Goal: Task Accomplishment & Management: Manage account settings

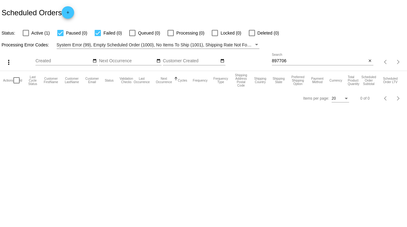
drag, startPoint x: 288, startPoint y: 58, endPoint x: 252, endPoint y: 65, distance: 37.5
click at [252, 65] on div "more_vert Sep Jan Feb Mar [DATE]" at bounding box center [203, 60] width 407 height 22
drag, startPoint x: 290, startPoint y: 59, endPoint x: 260, endPoint y: 61, distance: 29.9
click at [260, 61] on div "more_vert Sep Jan Feb Mar [DATE]" at bounding box center [203, 60] width 407 height 22
type input "969454"
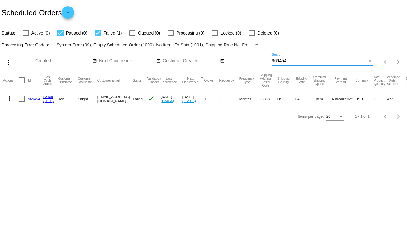
click at [31, 99] on link "969454" at bounding box center [34, 99] width 12 height 4
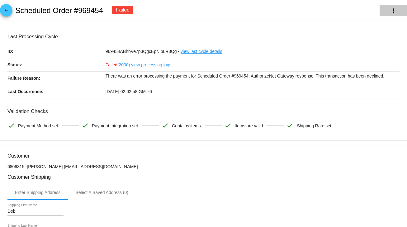
click at [390, 12] on mat-icon "more_vert" at bounding box center [392, 10] width 7 height 7
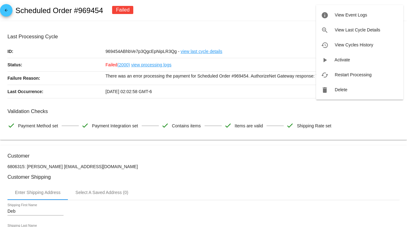
click at [162, 10] on div at bounding box center [203, 113] width 407 height 227
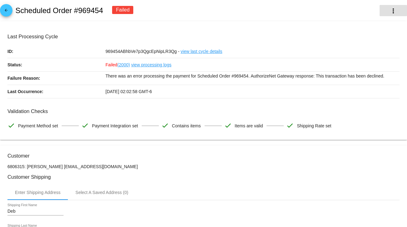
click at [389, 9] on mat-icon "more_vert" at bounding box center [392, 10] width 7 height 7
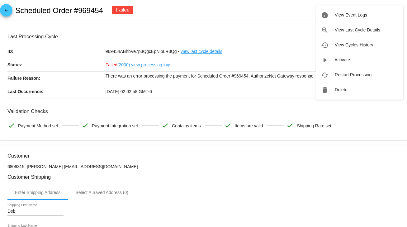
click at [273, 11] on div at bounding box center [203, 113] width 407 height 227
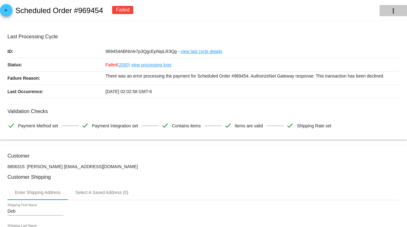
click at [389, 9] on mat-icon "more_vert" at bounding box center [392, 10] width 7 height 7
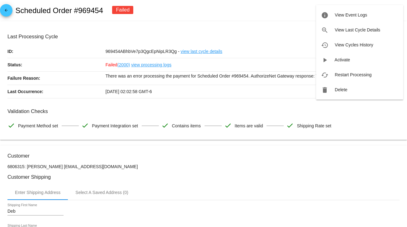
click at [264, 11] on div at bounding box center [203, 113] width 407 height 227
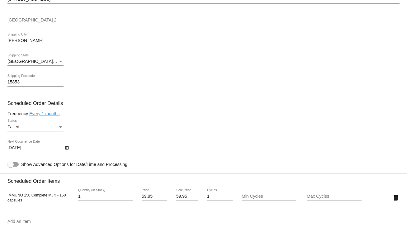
scroll to position [299, 0]
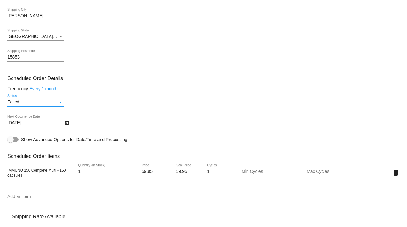
click at [57, 103] on div "Failed" at bounding box center [32, 102] width 50 height 5
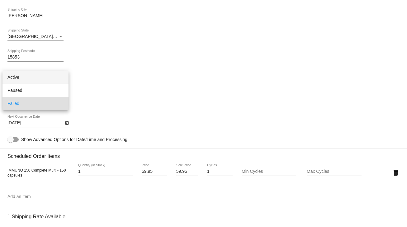
click at [28, 80] on span "Active" at bounding box center [35, 77] width 56 height 13
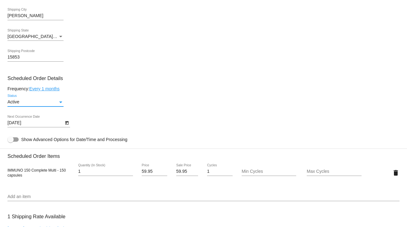
click at [67, 124] on icon "Open calendar" at bounding box center [66, 123] width 3 height 4
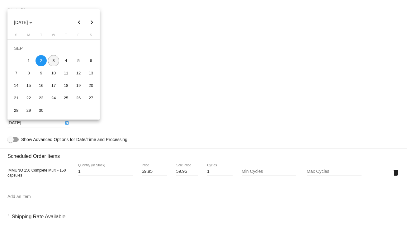
click at [57, 65] on div "3" at bounding box center [53, 60] width 11 height 11
type input "[DATE]"
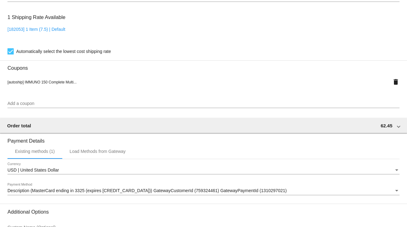
scroll to position [565, 0]
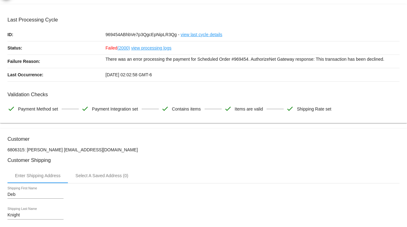
scroll to position [0, 0]
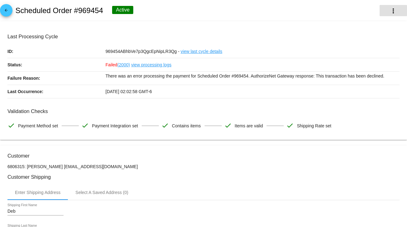
click at [389, 10] on mat-icon "more_vert" at bounding box center [392, 10] width 7 height 7
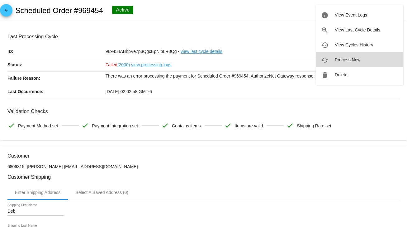
click at [346, 59] on span "Process Now" at bounding box center [348, 59] width 26 height 5
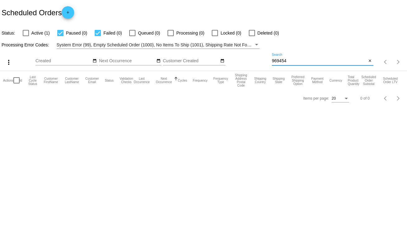
drag, startPoint x: 292, startPoint y: 60, endPoint x: 259, endPoint y: 61, distance: 32.7
click at [259, 61] on div "more_vert Sep Jan Feb Mar [DATE]" at bounding box center [203, 60] width 407 height 22
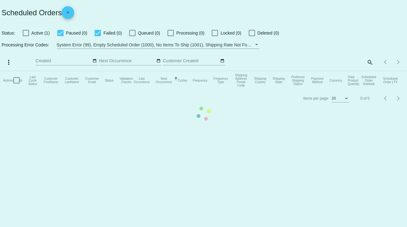
click at [369, 71] on mat-table "Actions Id Last Cycle Status Customer FirstName Customer LastName Customer Emai…" at bounding box center [203, 80] width 407 height 19
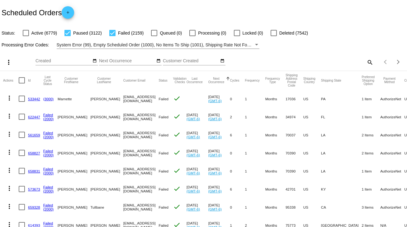
click at [366, 62] on mat-icon "search" at bounding box center [369, 62] width 7 height 10
click at [278, 60] on input "Search" at bounding box center [322, 61] width 101 height 5
paste input "845766"
type input "845766"
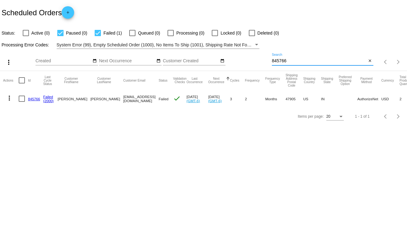
click at [33, 98] on link "845766" at bounding box center [34, 99] width 12 height 4
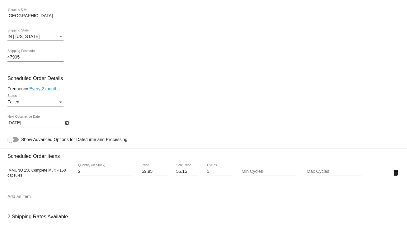
scroll to position [324, 0]
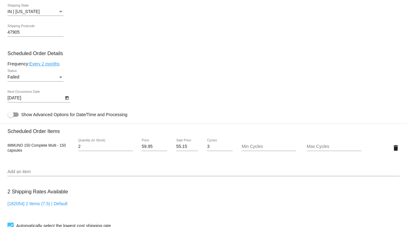
click at [60, 79] on div "Status" at bounding box center [61, 77] width 6 height 5
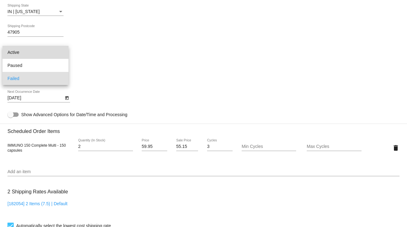
click at [21, 53] on span "Active" at bounding box center [35, 52] width 56 height 13
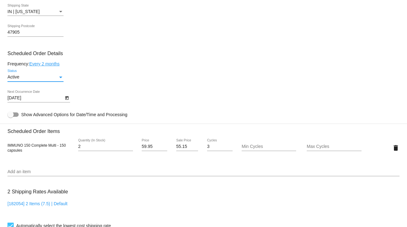
click at [67, 100] on icon "Open calendar" at bounding box center [66, 98] width 3 height 4
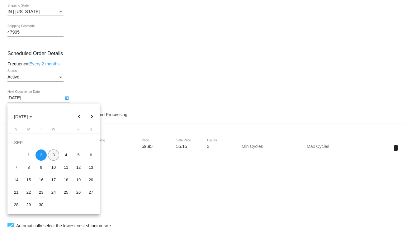
click at [55, 154] on div "3" at bounding box center [53, 154] width 11 height 11
type input "[DATE]"
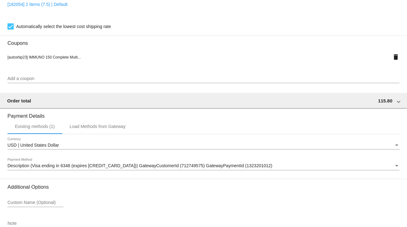
scroll to position [565, 0]
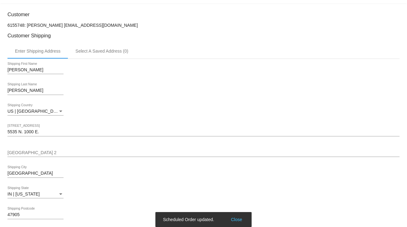
scroll to position [0, 0]
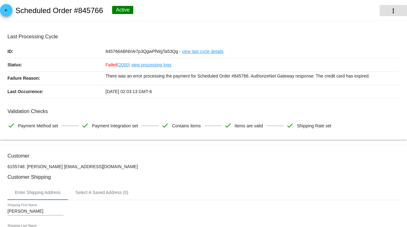
click at [389, 12] on mat-icon "more_vert" at bounding box center [392, 10] width 7 height 7
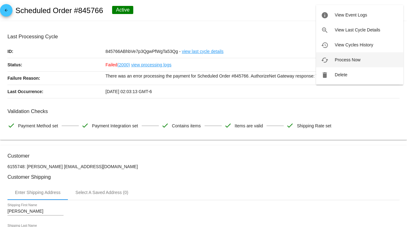
click at [347, 59] on span "Process Now" at bounding box center [348, 59] width 26 height 5
